Goal: Information Seeking & Learning: Learn about a topic

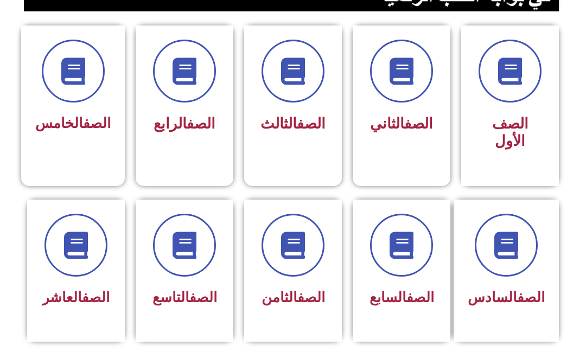
scroll to position [291, 0]
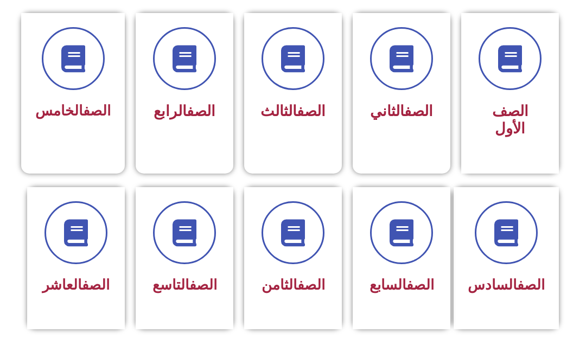
click at [193, 241] on icon at bounding box center [184, 232] width 27 height 27
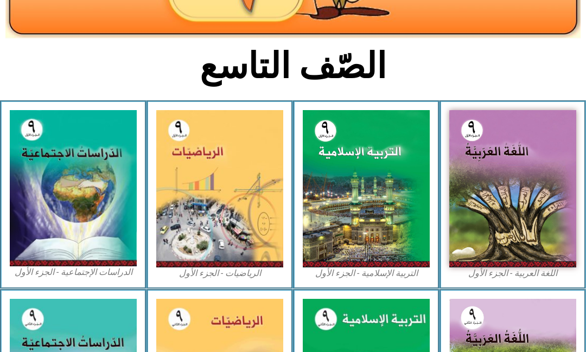
scroll to position [222, 0]
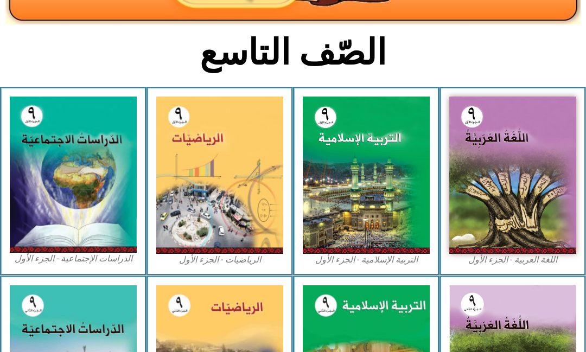
click at [389, 215] on img at bounding box center [366, 175] width 127 height 157
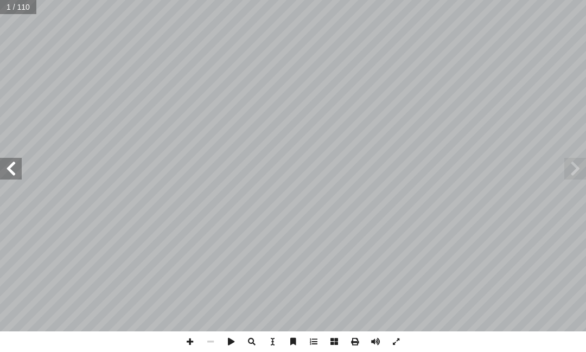
click at [6, 177] on span at bounding box center [11, 169] width 22 height 22
click at [8, 165] on span at bounding box center [11, 169] width 22 height 22
click at [8, 169] on span at bounding box center [11, 169] width 22 height 22
click at [18, 173] on span at bounding box center [11, 169] width 22 height 22
click at [15, 170] on span at bounding box center [11, 169] width 22 height 22
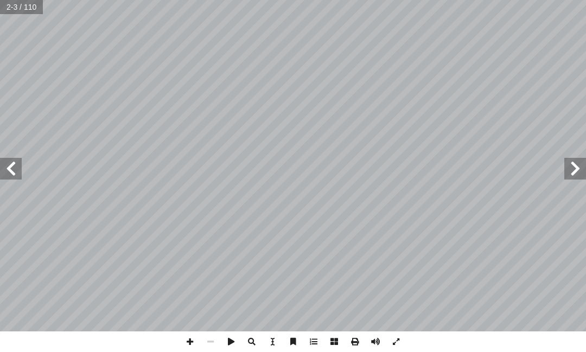
click at [18, 172] on span at bounding box center [11, 169] width 22 height 22
click at [19, 163] on span at bounding box center [11, 169] width 22 height 22
click at [12, 163] on span at bounding box center [11, 169] width 22 height 22
click at [9, 162] on span at bounding box center [11, 169] width 22 height 22
click at [8, 163] on span at bounding box center [11, 169] width 22 height 22
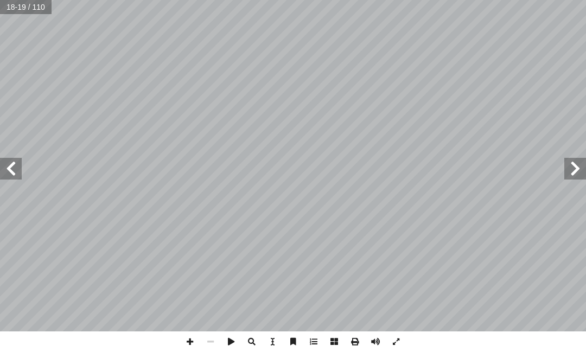
click at [7, 161] on span at bounding box center [11, 169] width 22 height 22
click at [8, 159] on span at bounding box center [11, 169] width 22 height 22
click at [20, 166] on span at bounding box center [11, 169] width 22 height 22
click at [9, 169] on span at bounding box center [11, 169] width 22 height 22
click at [8, 163] on span at bounding box center [11, 169] width 22 height 22
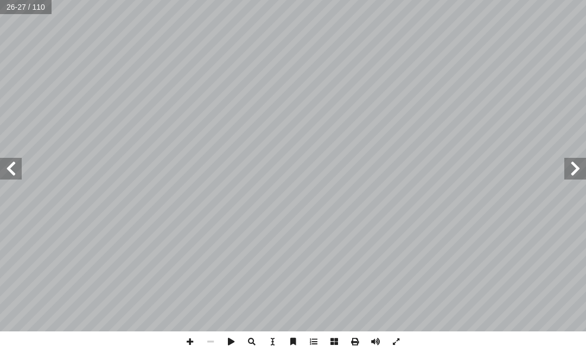
click at [9, 162] on span at bounding box center [11, 169] width 22 height 22
click at [15, 163] on span at bounding box center [11, 169] width 22 height 22
click at [581, 164] on span at bounding box center [575, 169] width 22 height 22
click at [579, 161] on span at bounding box center [575, 169] width 22 height 22
click at [12, 169] on span at bounding box center [11, 169] width 22 height 22
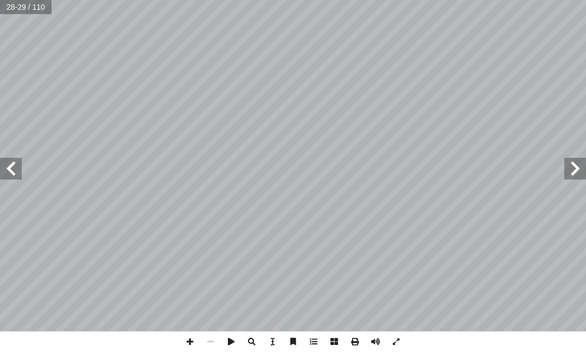
click at [19, 166] on span at bounding box center [11, 169] width 22 height 22
click at [14, 167] on span at bounding box center [11, 169] width 22 height 22
click at [5, 169] on span at bounding box center [11, 169] width 22 height 22
click at [8, 167] on span at bounding box center [11, 169] width 22 height 22
click at [3, 161] on span at bounding box center [11, 169] width 22 height 22
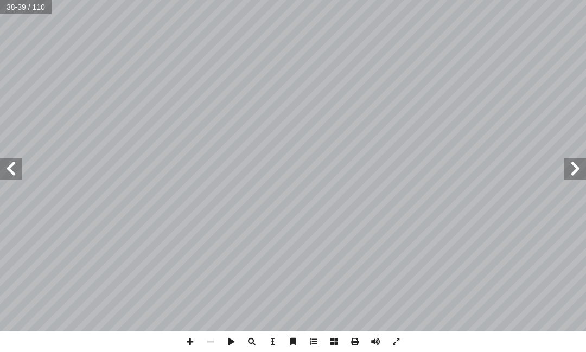
click at [7, 162] on span at bounding box center [11, 169] width 22 height 22
click at [5, 168] on span at bounding box center [11, 169] width 22 height 22
click at [7, 167] on span at bounding box center [11, 169] width 22 height 22
click at [14, 165] on span at bounding box center [11, 169] width 22 height 22
click at [3, 162] on span at bounding box center [11, 169] width 22 height 22
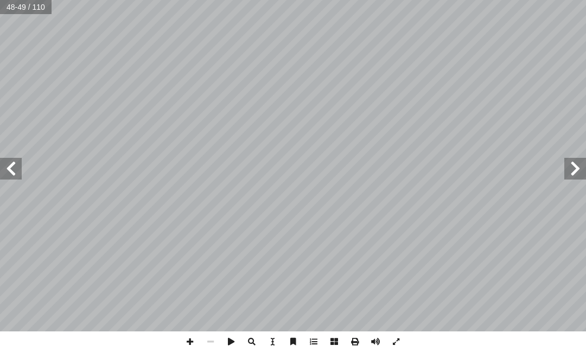
click at [9, 166] on span at bounding box center [11, 169] width 22 height 22
click at [8, 158] on span at bounding box center [11, 169] width 22 height 22
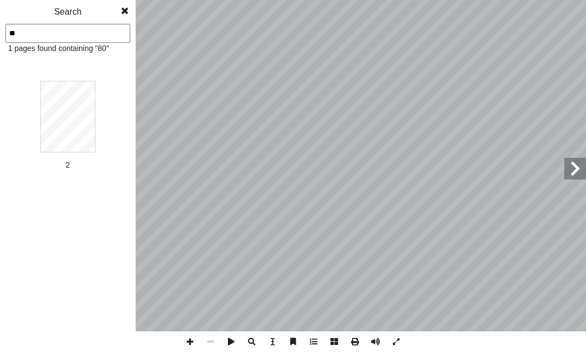
type input "**"
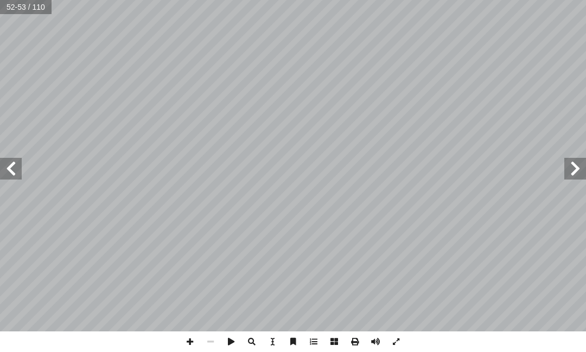
click at [3, 158] on span at bounding box center [11, 169] width 22 height 22
click at [9, 168] on span at bounding box center [11, 169] width 22 height 22
click at [2, 171] on span at bounding box center [11, 169] width 22 height 22
